Goal: Transaction & Acquisition: Purchase product/service

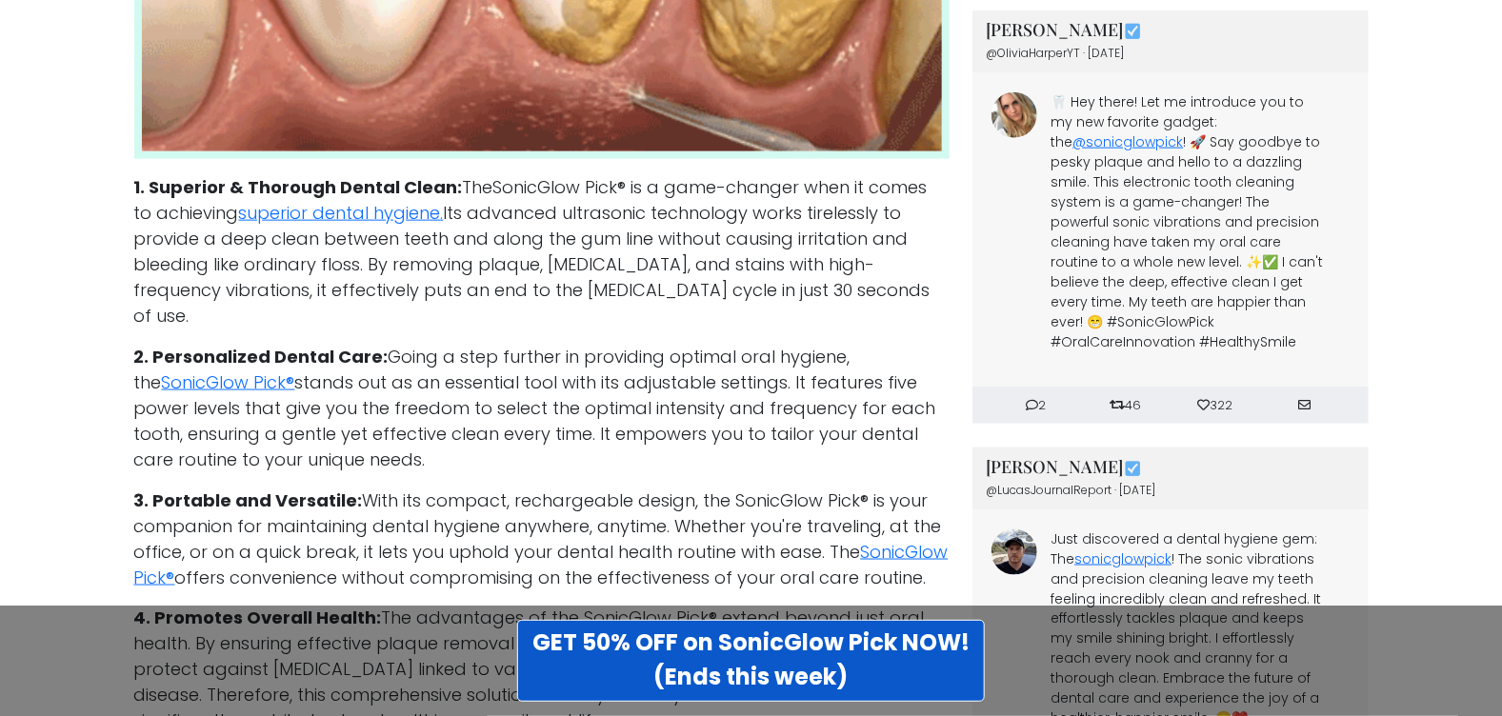
scroll to position [3904, 0]
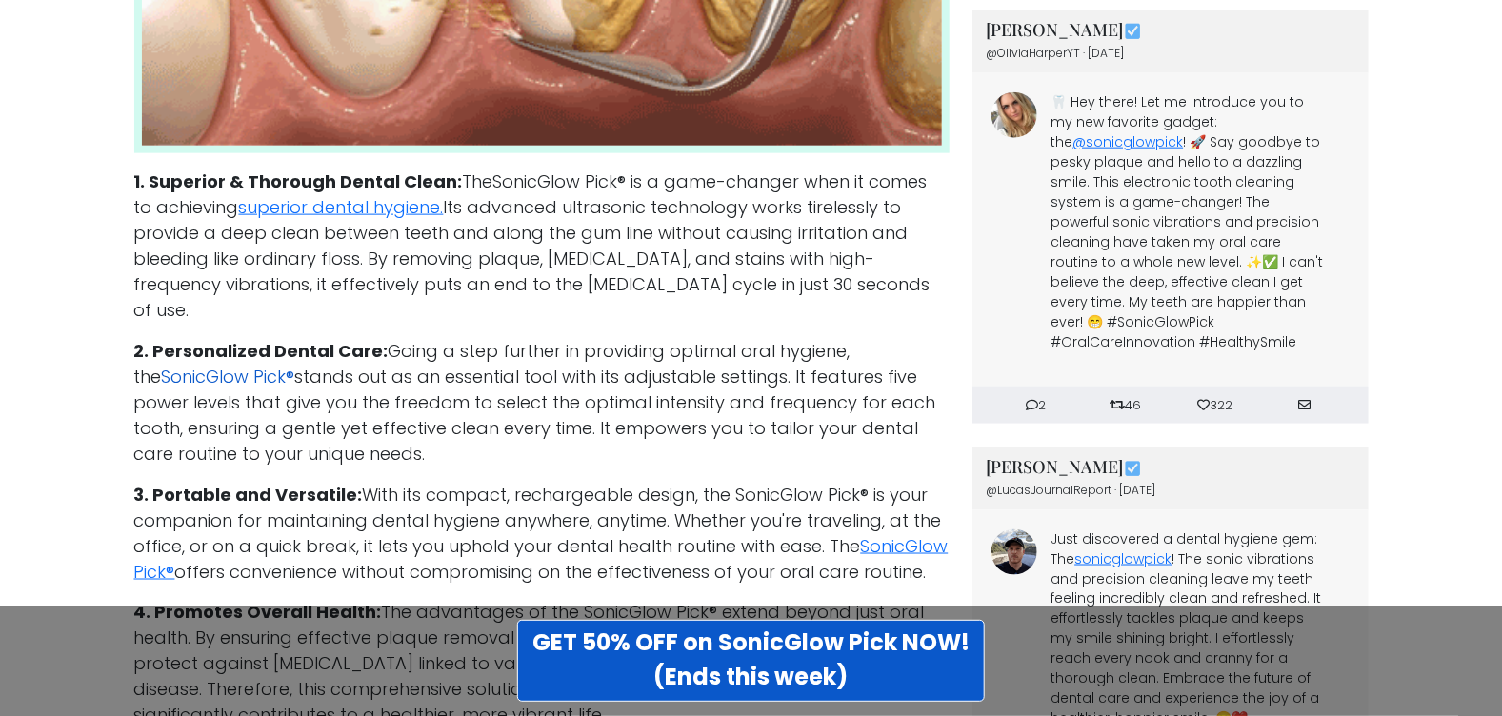
click at [210, 365] on link "SonicGlow Pick®" at bounding box center [228, 377] width 133 height 24
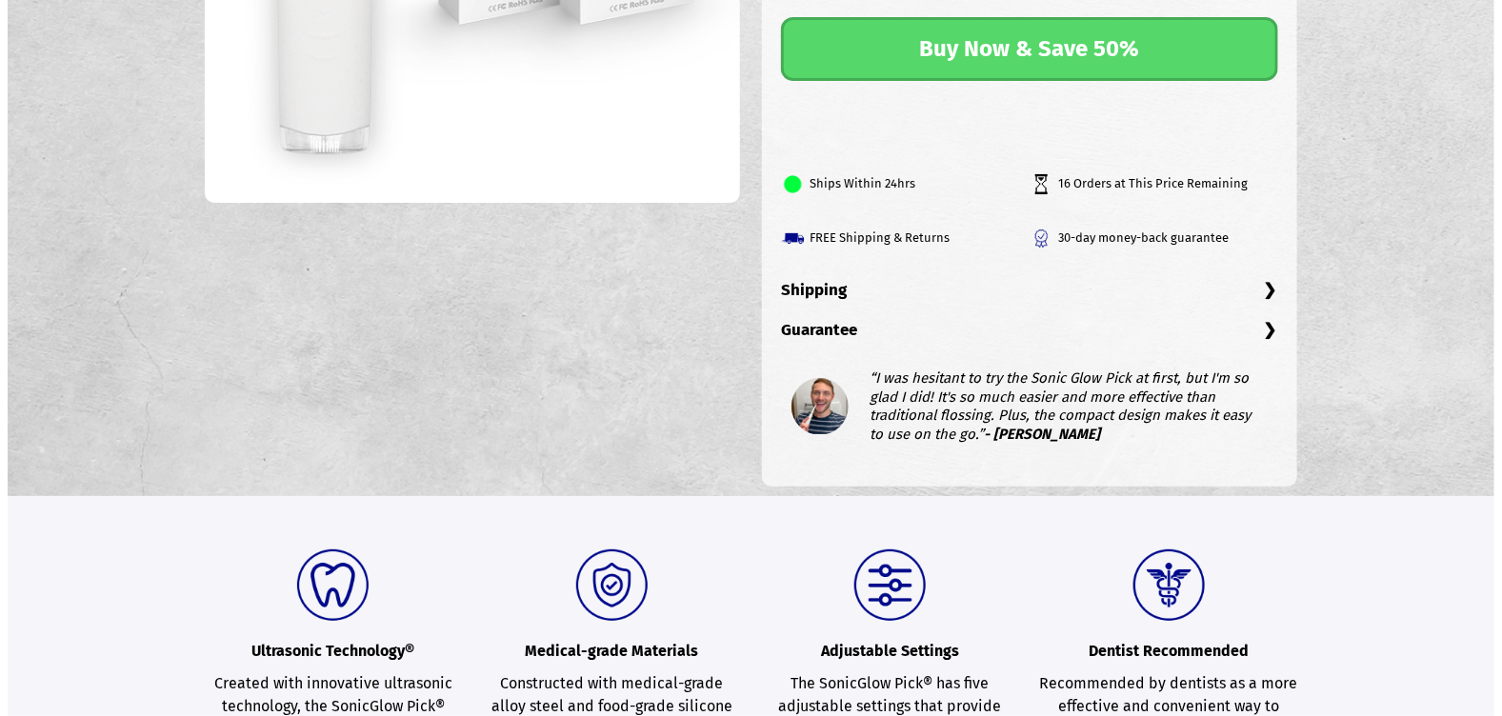
scroll to position [571, 0]
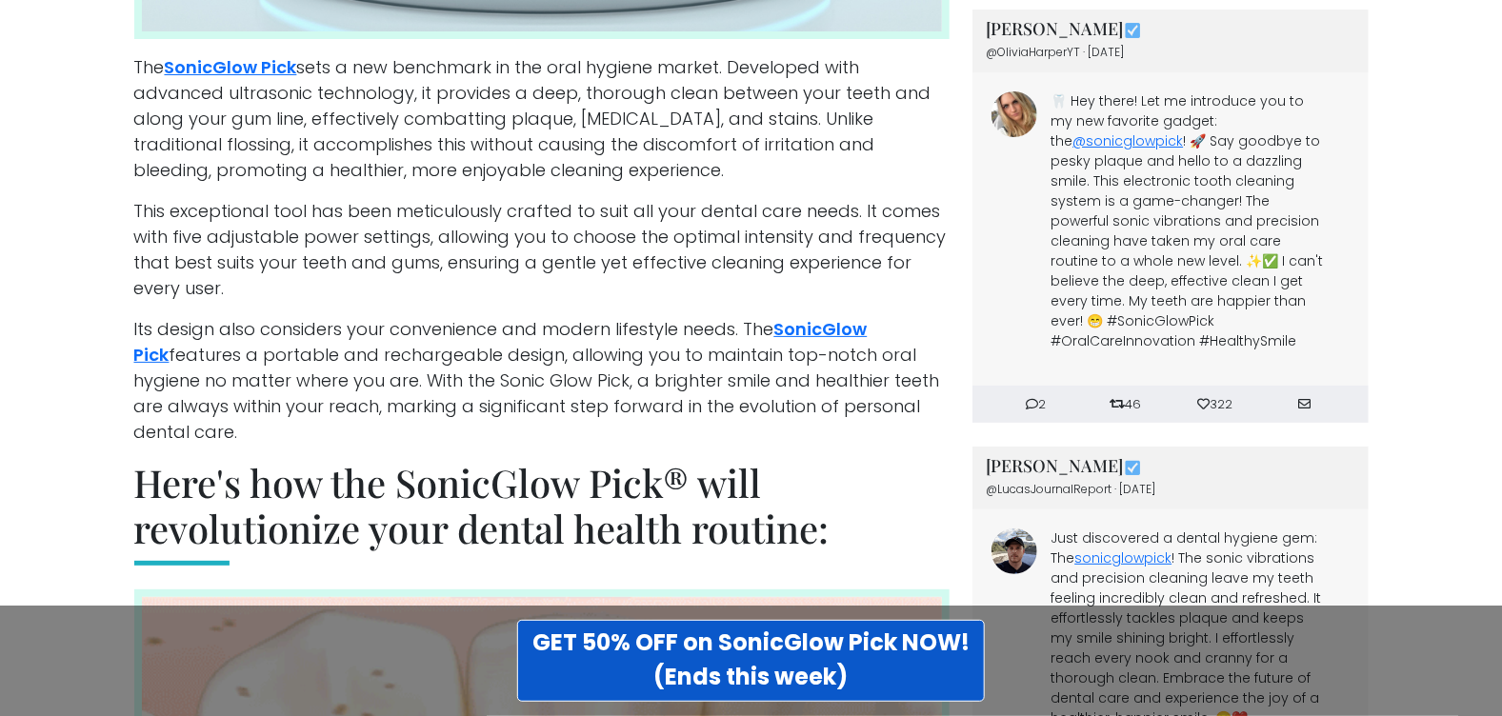
scroll to position [2951, 0]
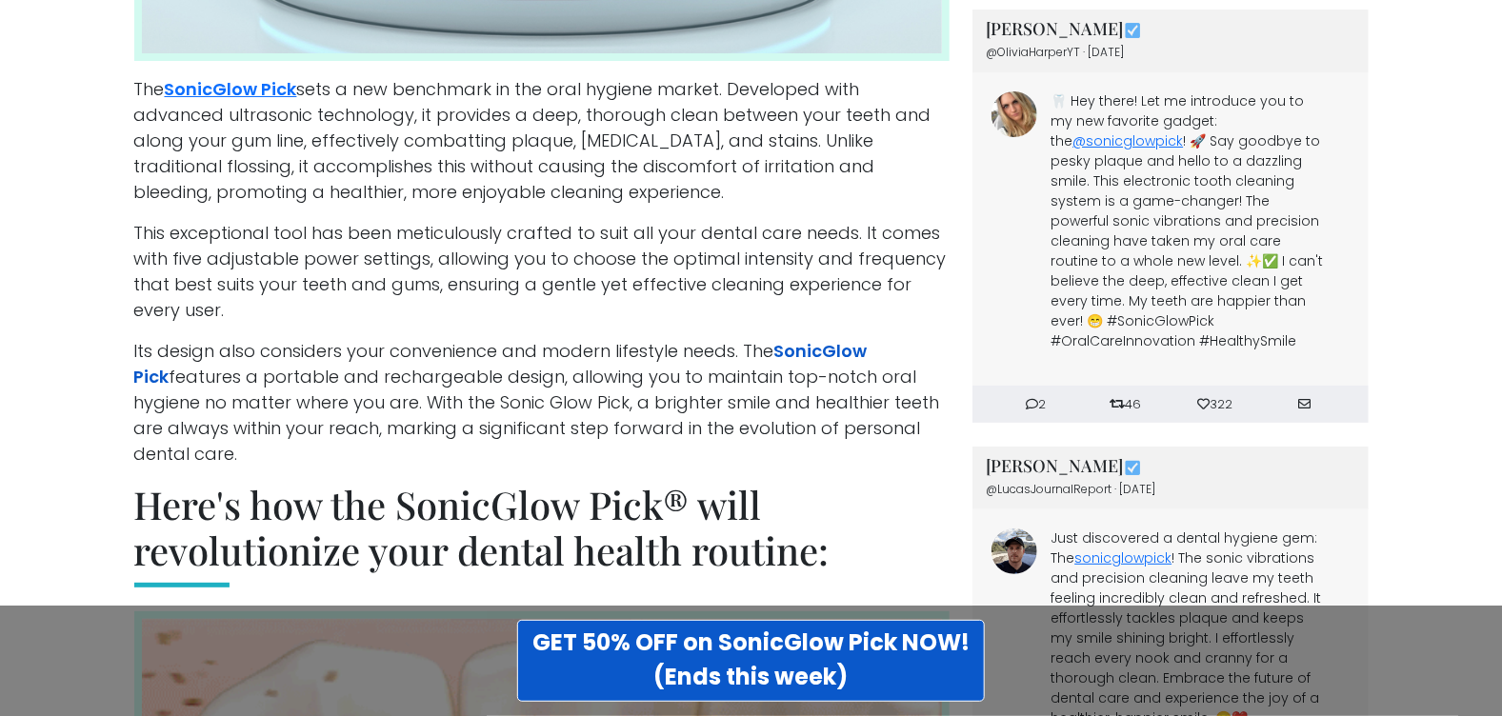
click at [863, 339] on link "SonicGlow Pick" at bounding box center [500, 364] width 733 height 50
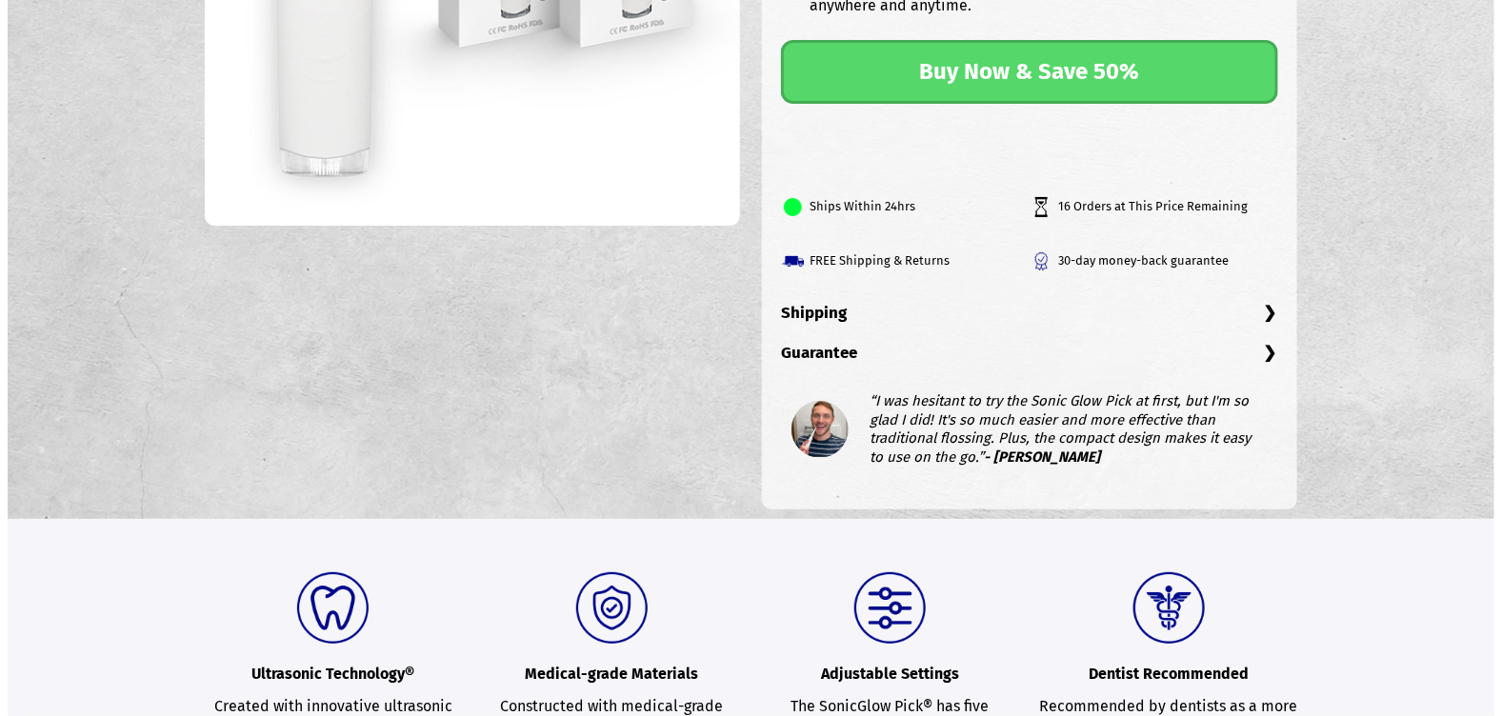
scroll to position [571, 0]
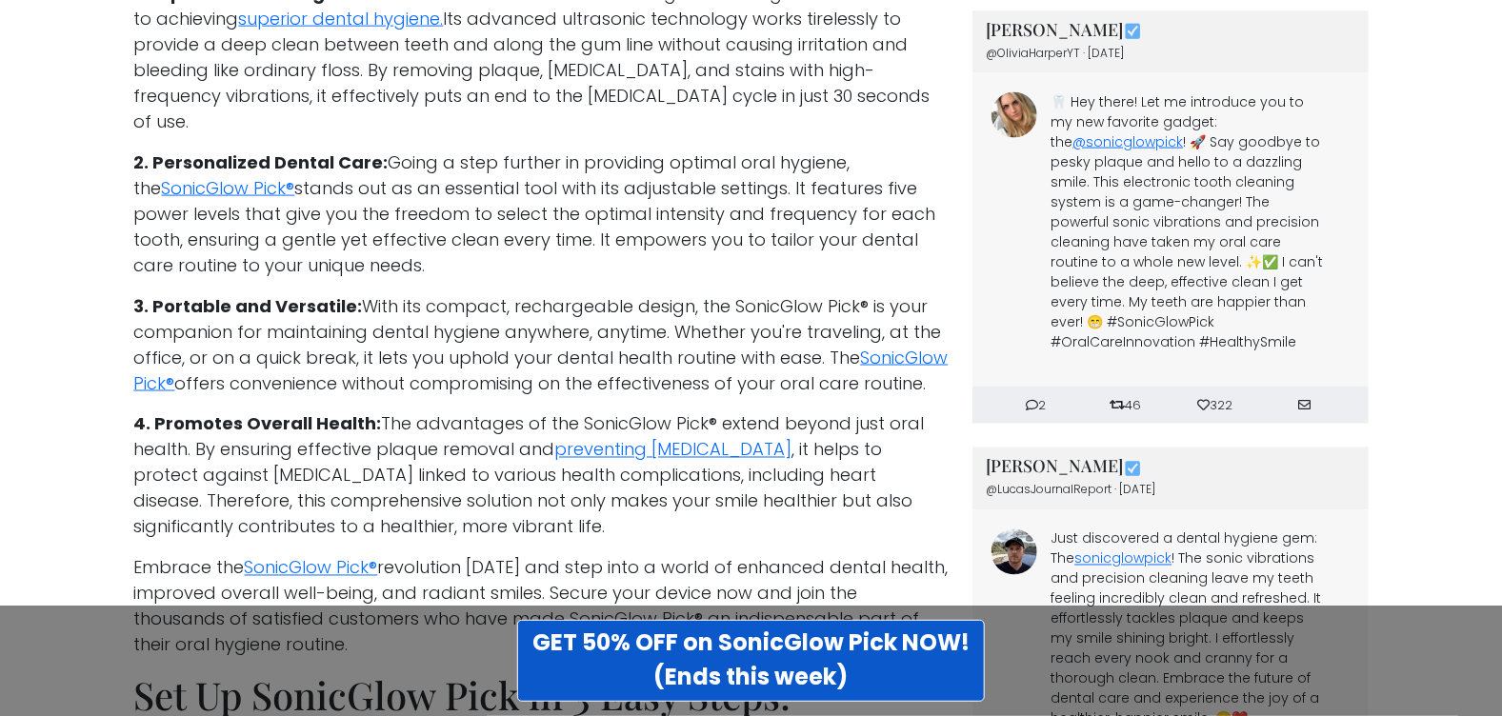
scroll to position [4221, 0]
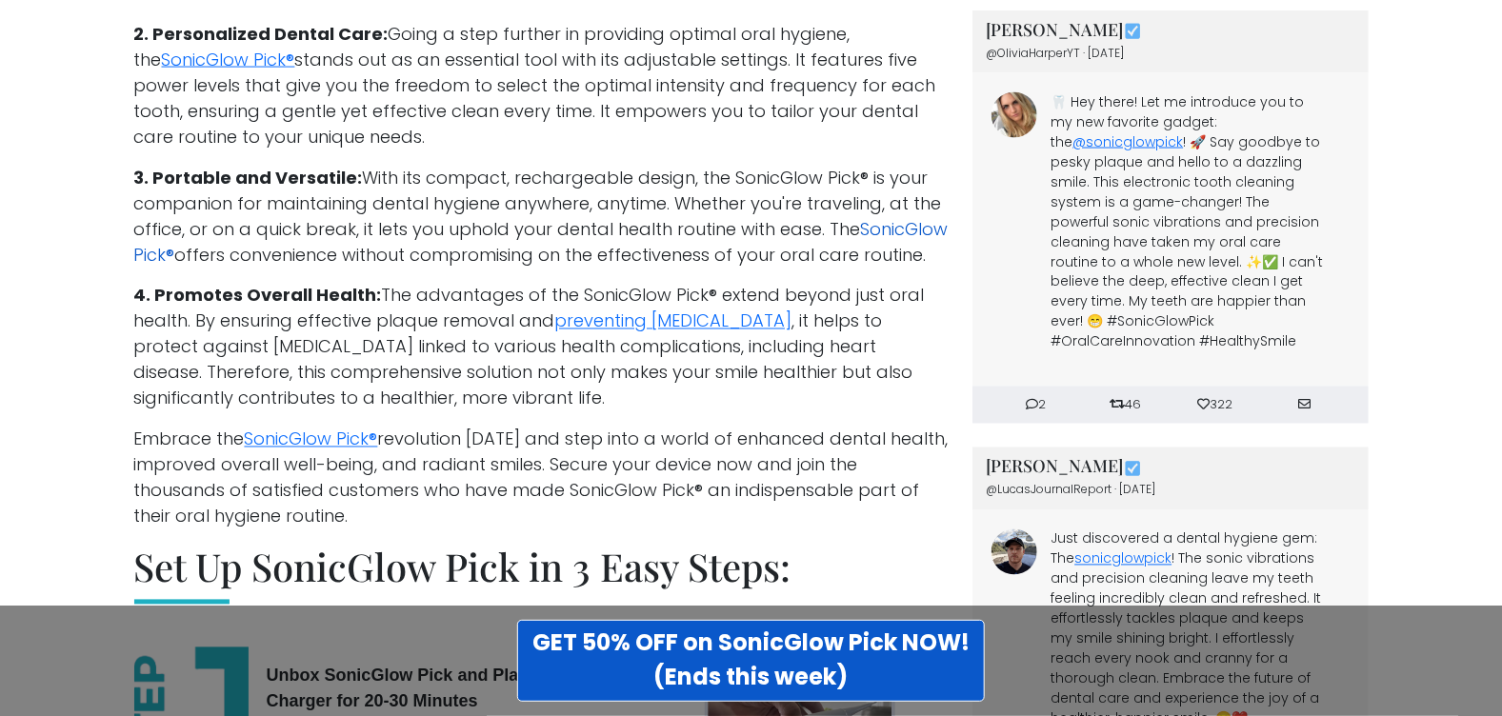
click at [149, 217] on link "SonicGlow Pick®" at bounding box center [541, 242] width 814 height 50
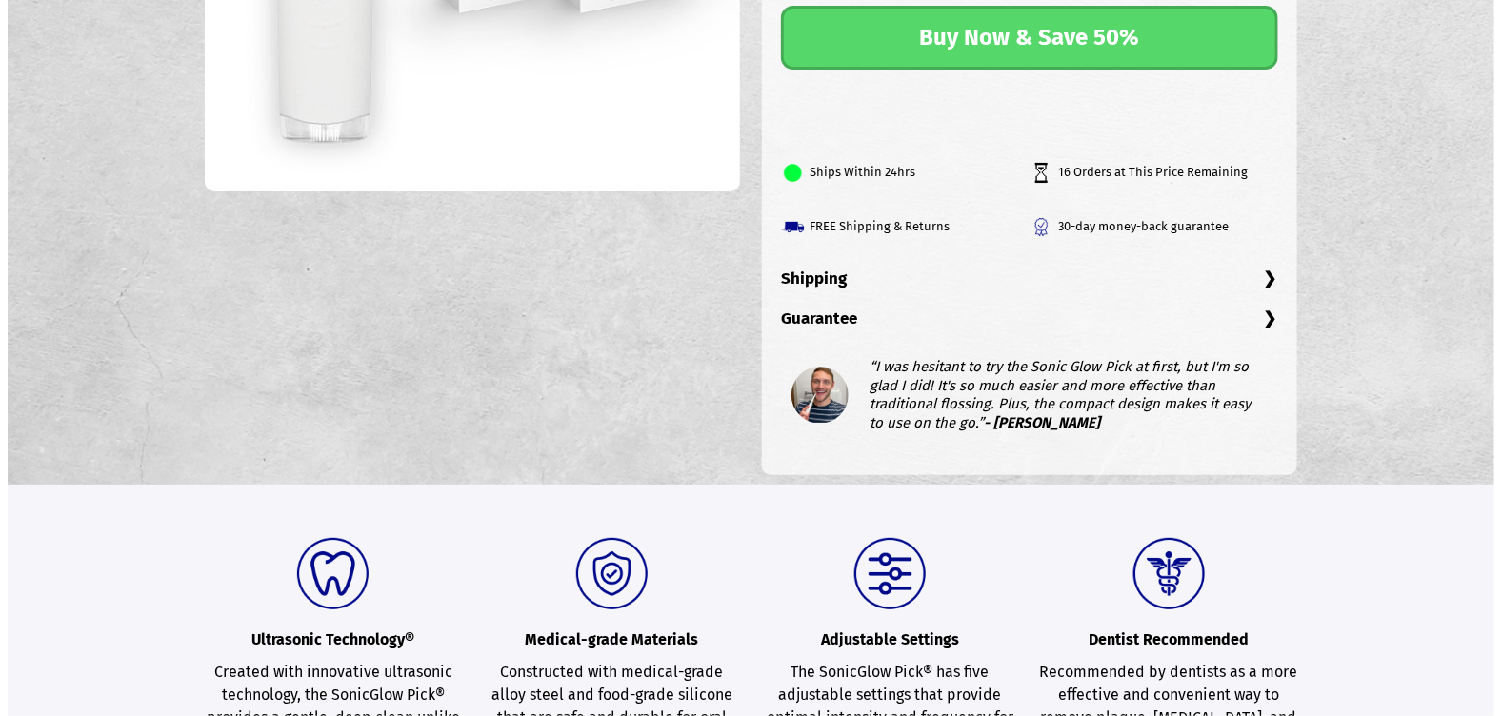
scroll to position [729, 0]
